Goal: Information Seeking & Learning: Learn about a topic

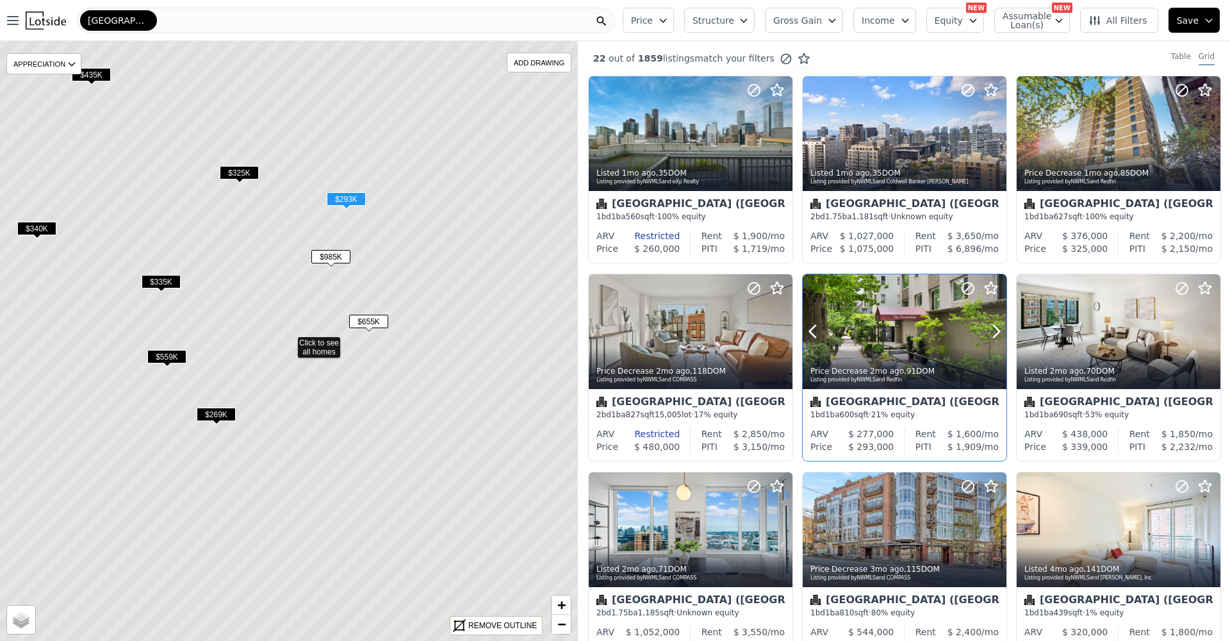
scroll to position [21, 0]
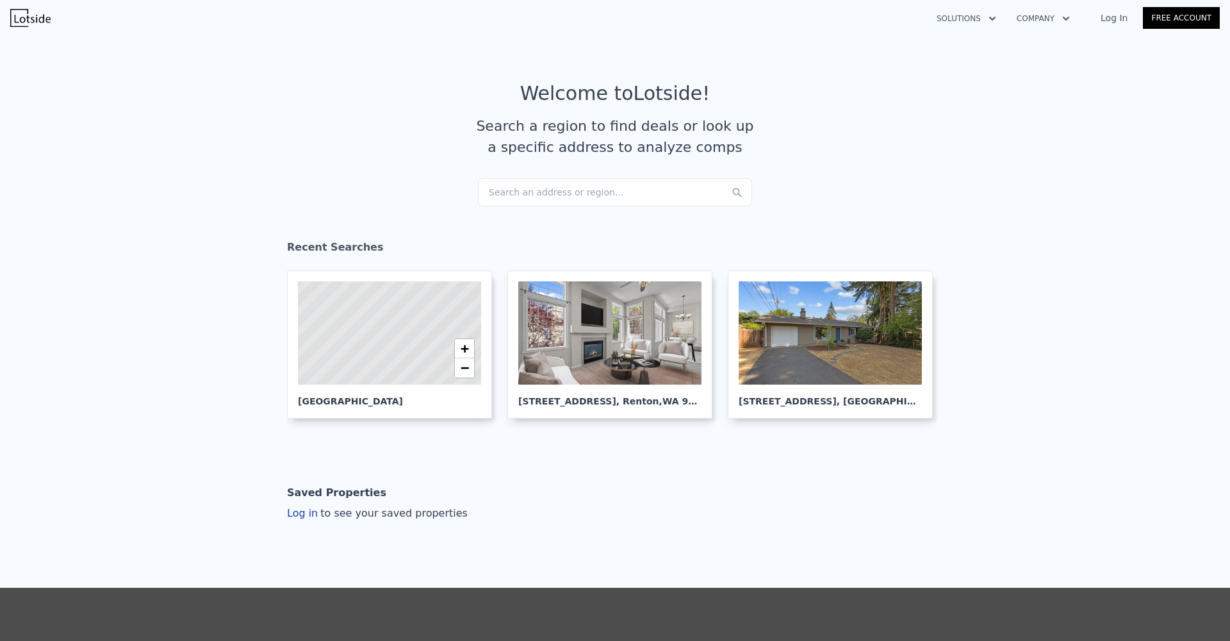
click at [563, 191] on div "Search an address or region..." at bounding box center [615, 192] width 274 height 28
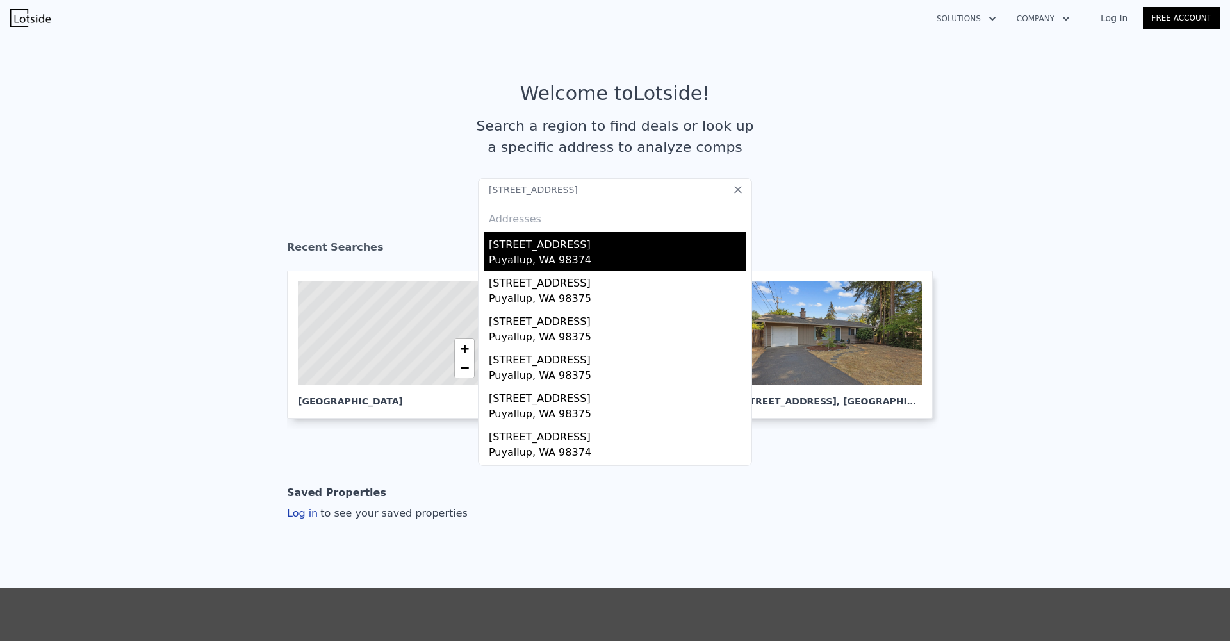
type input "17708 128th Avenue Ct E, Puyallup"
click at [586, 251] on div "17708 128th Avenue Ct E" at bounding box center [618, 242] width 258 height 21
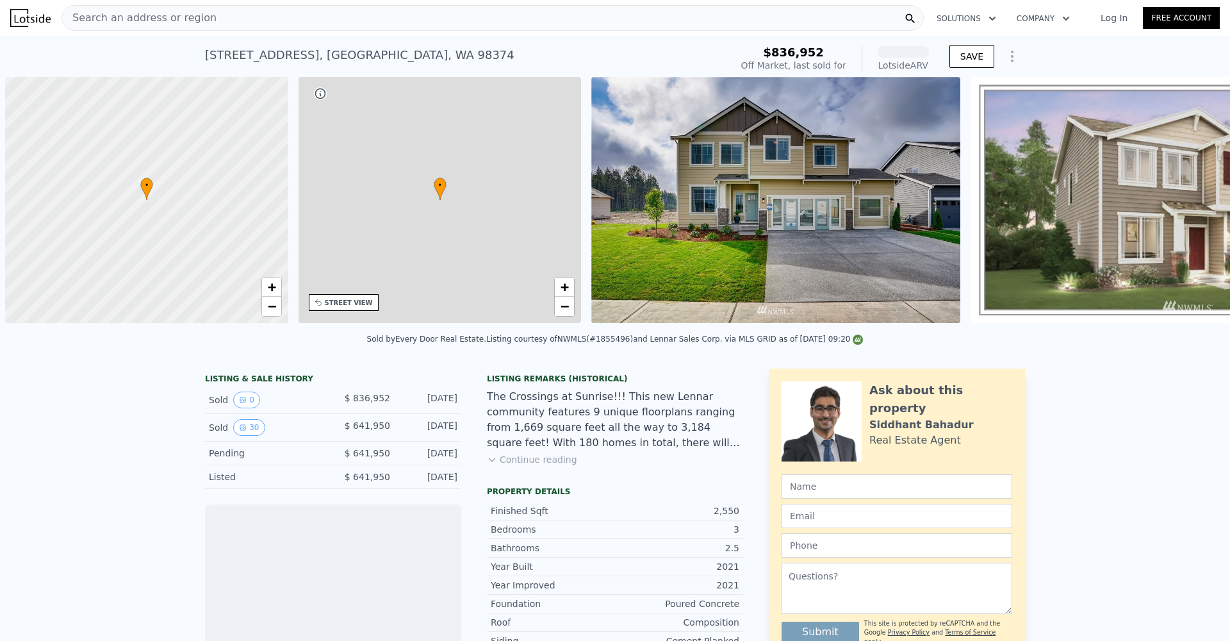
scroll to position [0, 5]
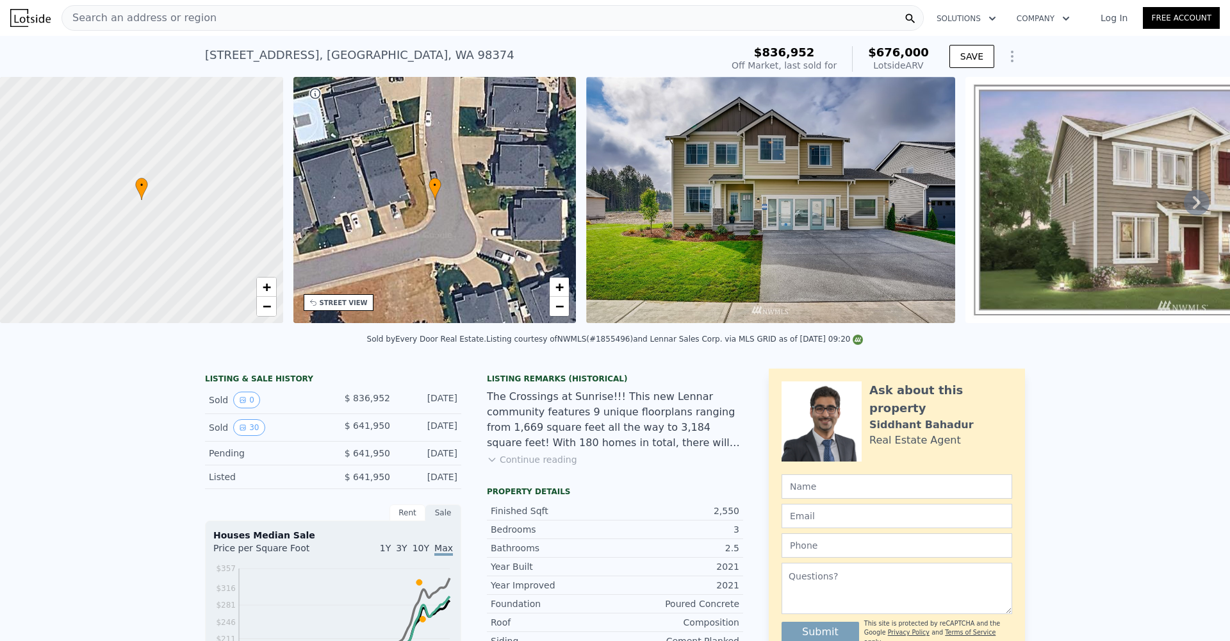
click at [553, 15] on div "Search an address or region" at bounding box center [493, 18] width 862 height 26
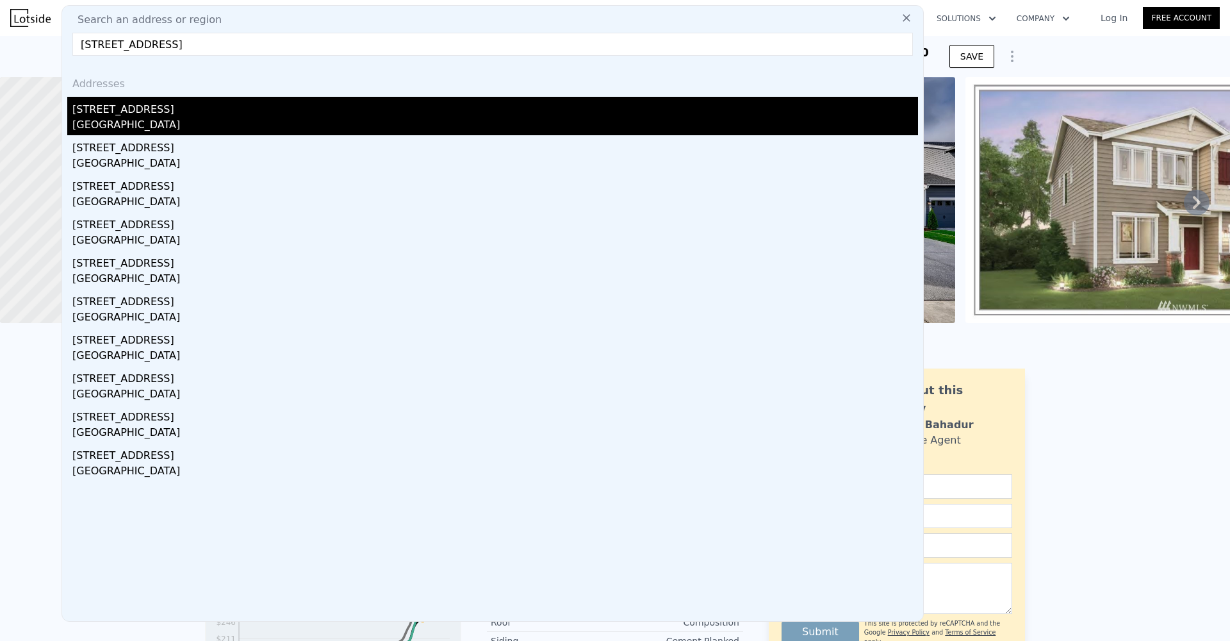
type input "18501 52nd Avenue W Unit 83"
click at [455, 117] on div "18501 52nd Ave W Unit 83" at bounding box center [495, 107] width 846 height 21
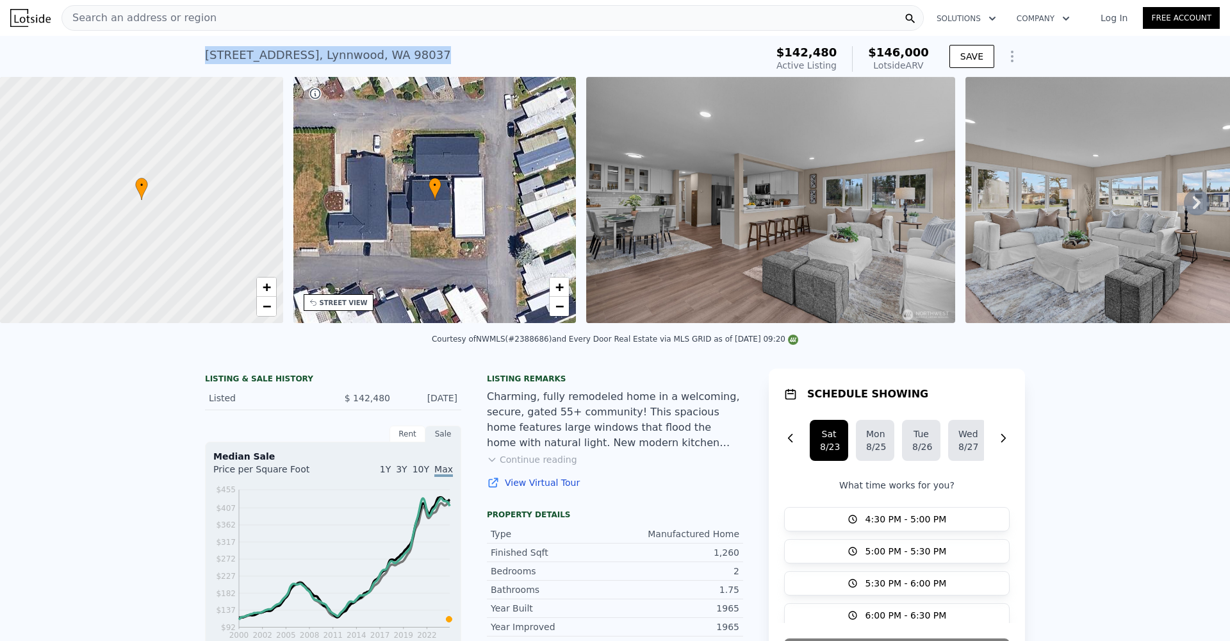
drag, startPoint x: 195, startPoint y: 55, endPoint x: 530, endPoint y: 60, distance: 334.5
click at [530, 60] on div "18501 52nd Ave W Unit 83 , Lynnwood , WA 98037 Active at $142,480 (~ARV $146k )…" at bounding box center [615, 56] width 1230 height 41
copy div "18501 52nd Ave W Unit 83 , Lynnwood , WA 98037 Active at $142,480 (~ARV $146k )"
click at [545, 465] on button "Continue reading" at bounding box center [532, 459] width 90 height 13
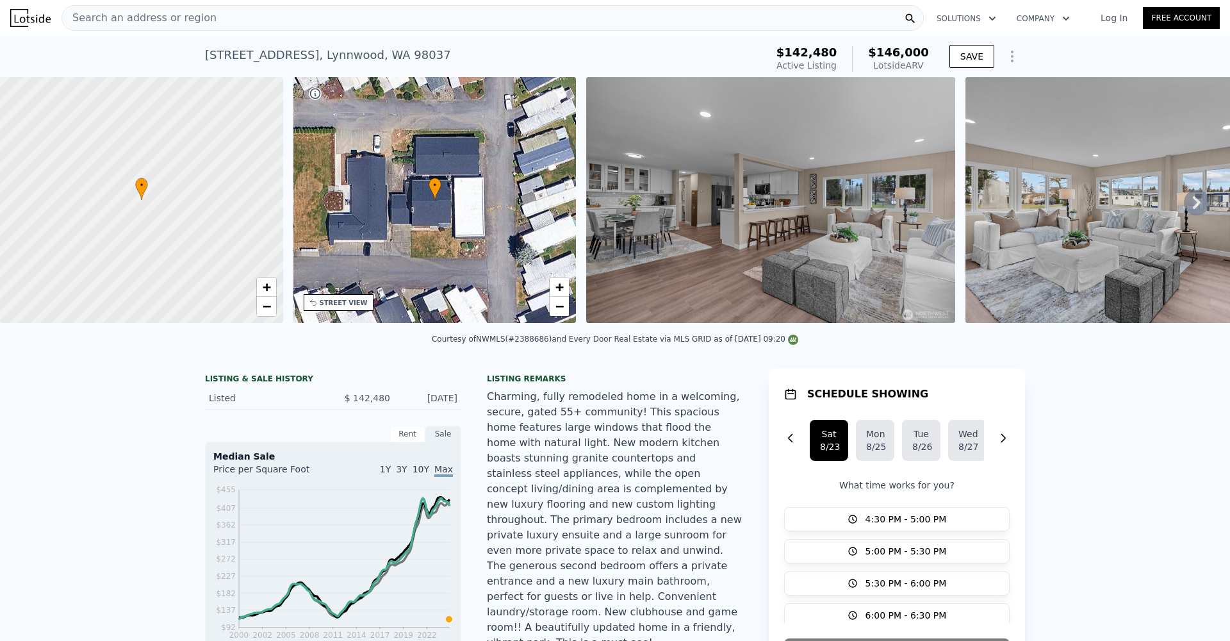
click at [632, 497] on div "Charming, fully remodeled home in a welcoming, secure, gated 55+ community! Thi…" at bounding box center [615, 519] width 256 height 261
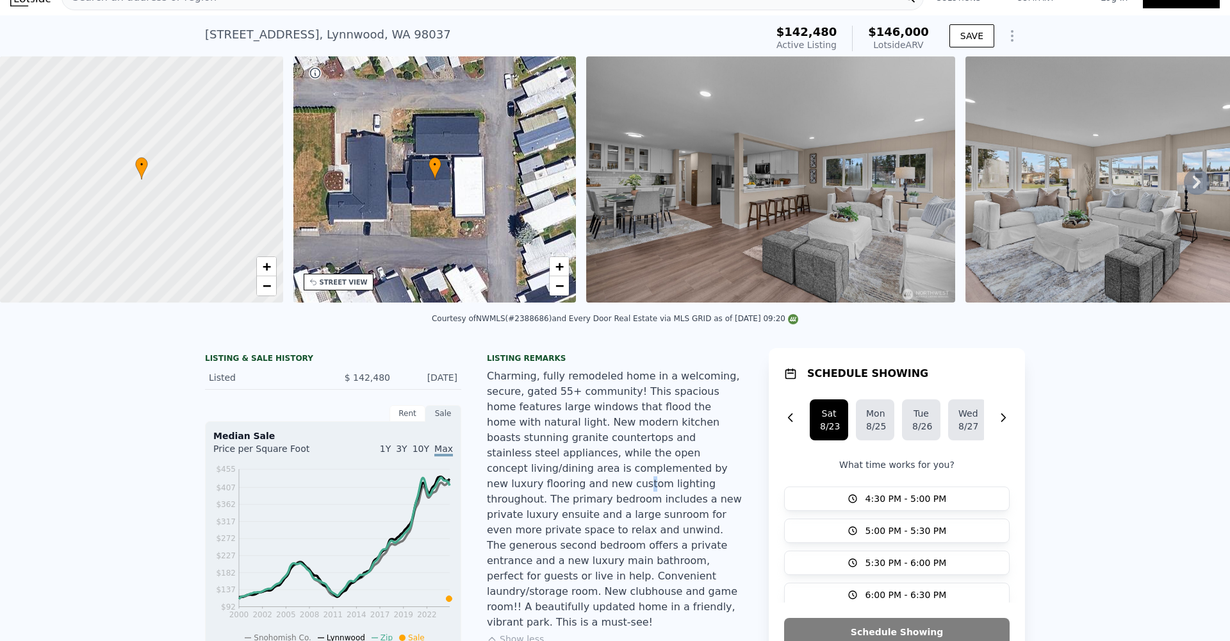
scroll to position [111, 0]
